Goal: Information Seeking & Learning: Find specific fact

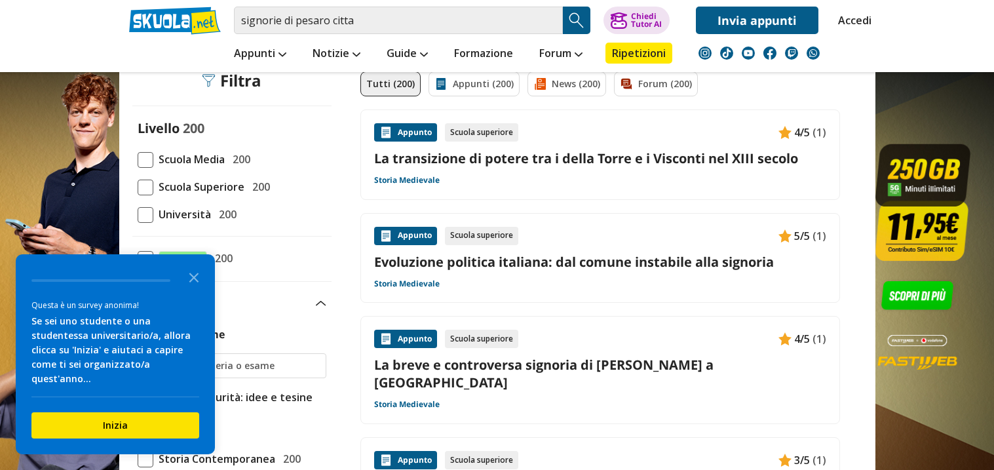
scroll to position [111, 0]
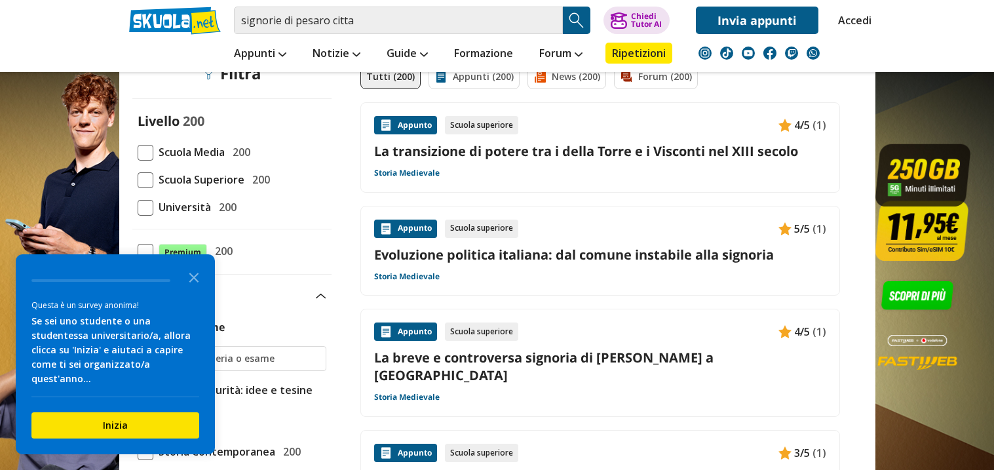
drag, startPoint x: 196, startPoint y: 294, endPoint x: 201, endPoint y: 306, distance: 12.9
click at [201, 307] on div "Questa è un survey anonima! Se sei uno studente o una studentessa universitario…" at bounding box center [115, 354] width 199 height 200
click at [198, 290] on icon "Close the survey" at bounding box center [194, 277] width 26 height 26
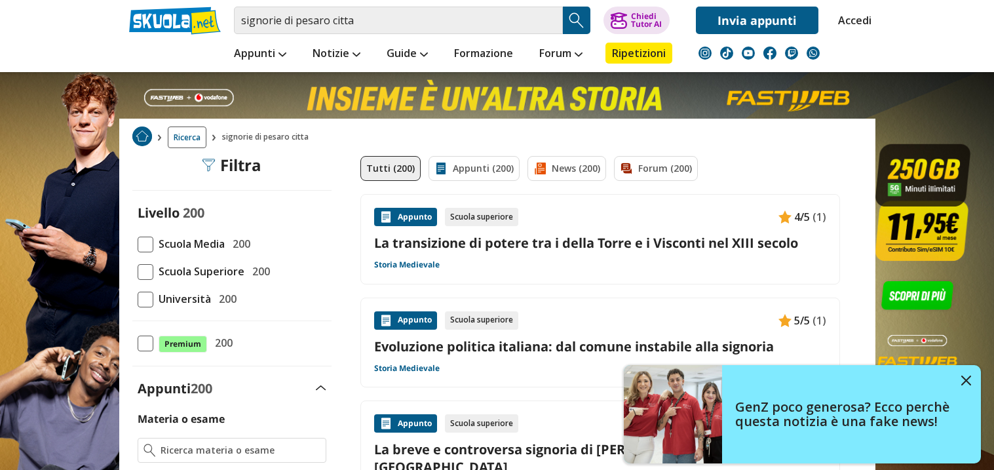
scroll to position [17, 0]
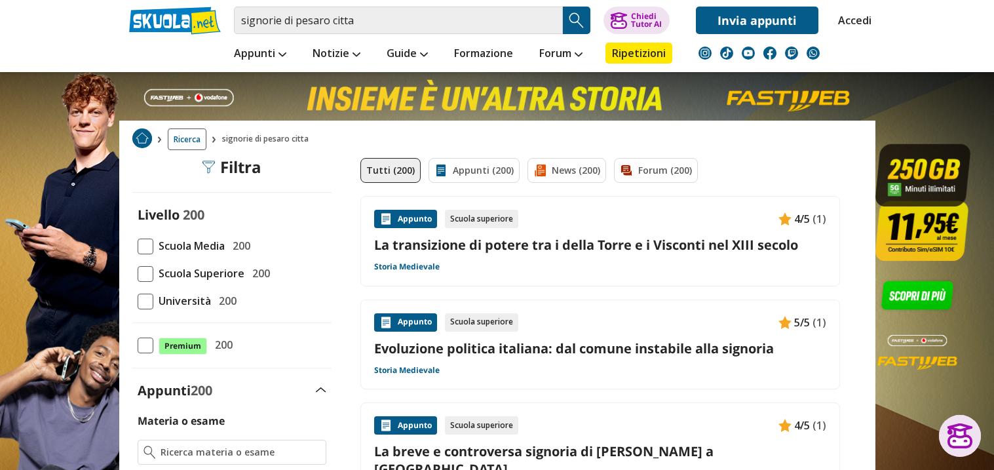
click at [403, 222] on div "Appunto" at bounding box center [405, 219] width 63 height 18
click at [944, 429] on div at bounding box center [960, 436] width 42 height 42
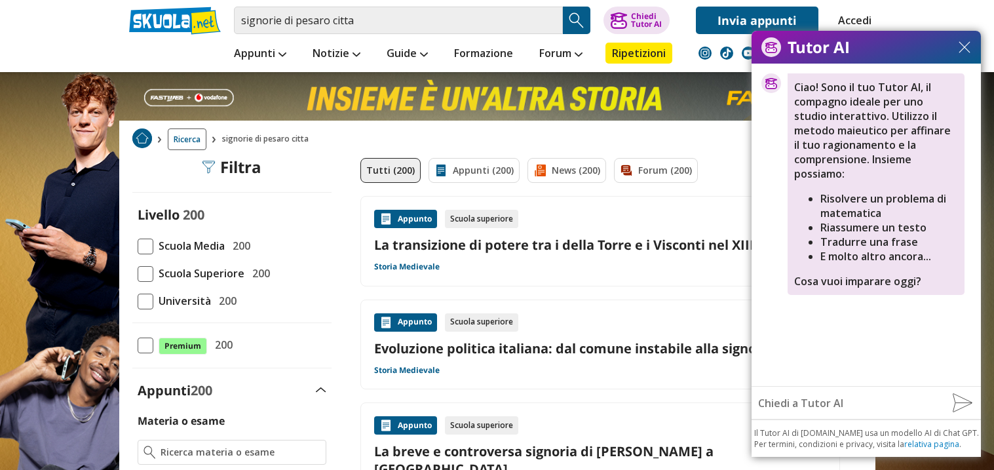
click at [963, 50] on img at bounding box center [965, 47] width 12 height 12
